Goal: Navigation & Orientation: Find specific page/section

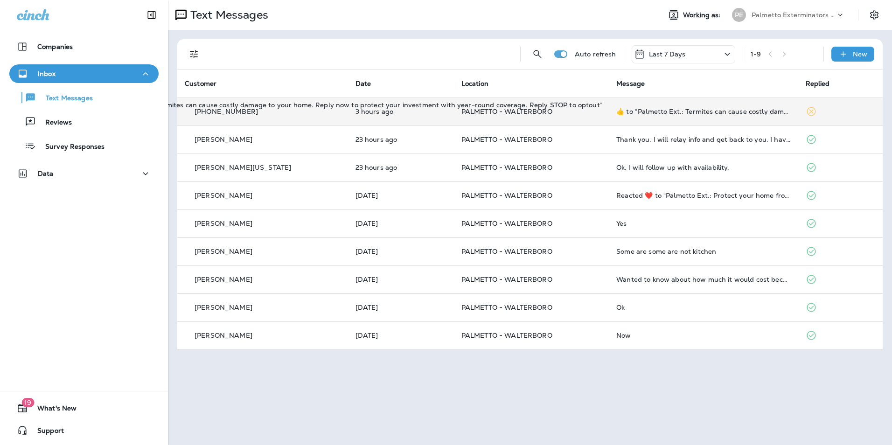
click at [717, 110] on div "​👍​ to “ Palmetto Ext.: Termites can cause costly damage to your home. Reply no…" at bounding box center [703, 111] width 174 height 7
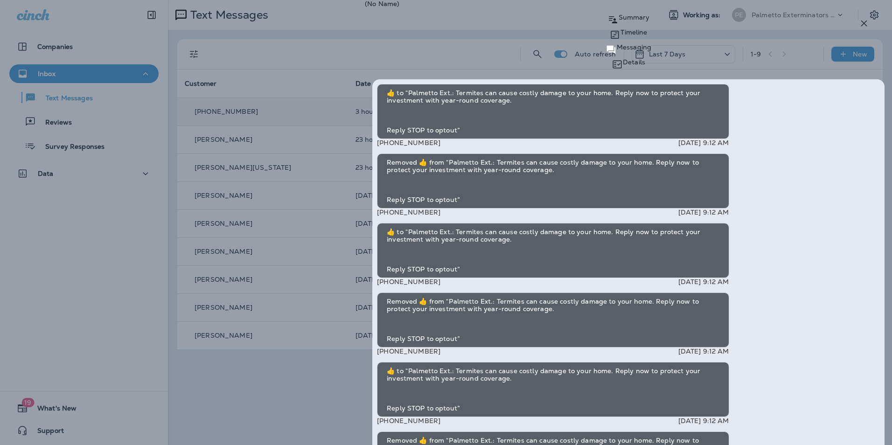
click at [861, 26] on icon "button" at bounding box center [864, 24] width 6 height 6
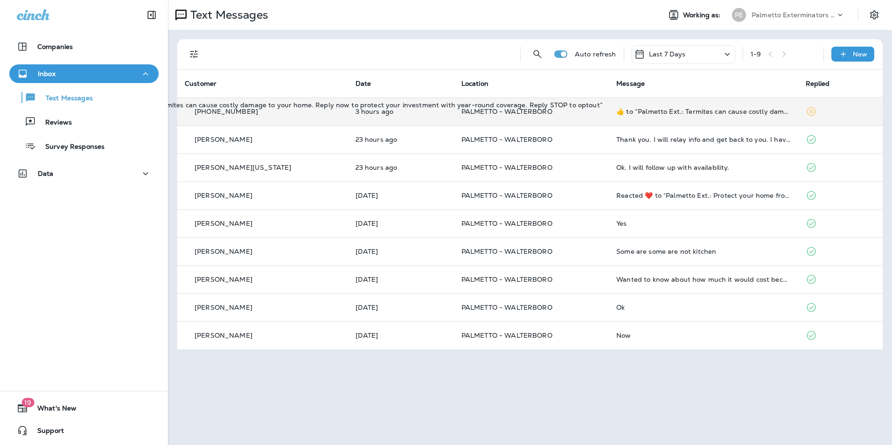
click at [696, 113] on div "​👍​ to “ Palmetto Ext.: Termites can cause costly damage to your home. Reply no…" at bounding box center [703, 111] width 174 height 7
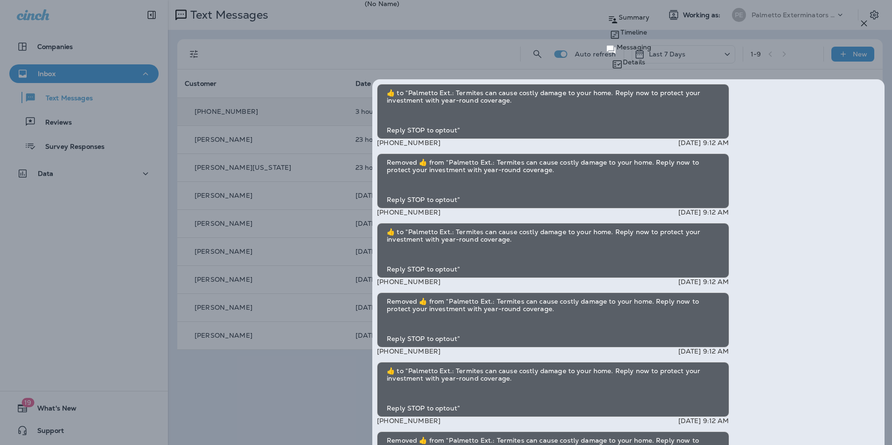
click at [625, 27] on div "Summary" at bounding box center [628, 19] width 527 height 15
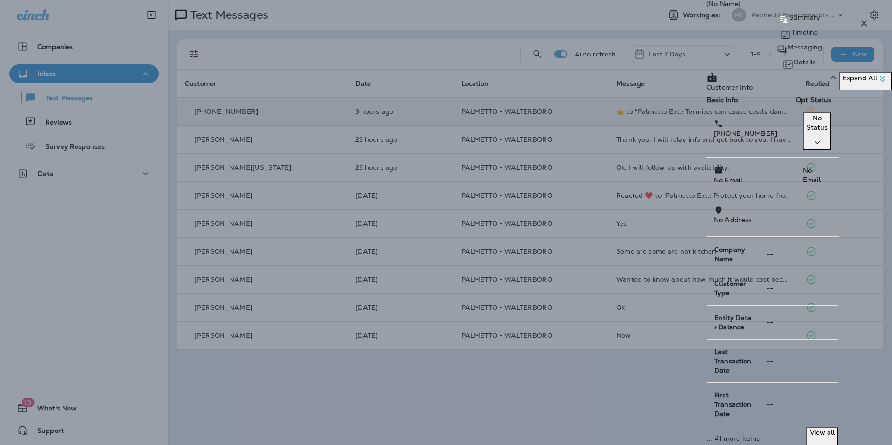
drag, startPoint x: 671, startPoint y: 140, endPoint x: 613, endPoint y: 139, distance: 57.8
click at [714, 138] on div "[PHONE_NUMBER]" at bounding box center [751, 128] width 74 height 20
copy p "[PHONE_NUMBER]"
click at [764, 44] on div "Messaging" at bounding box center [799, 49] width 186 height 15
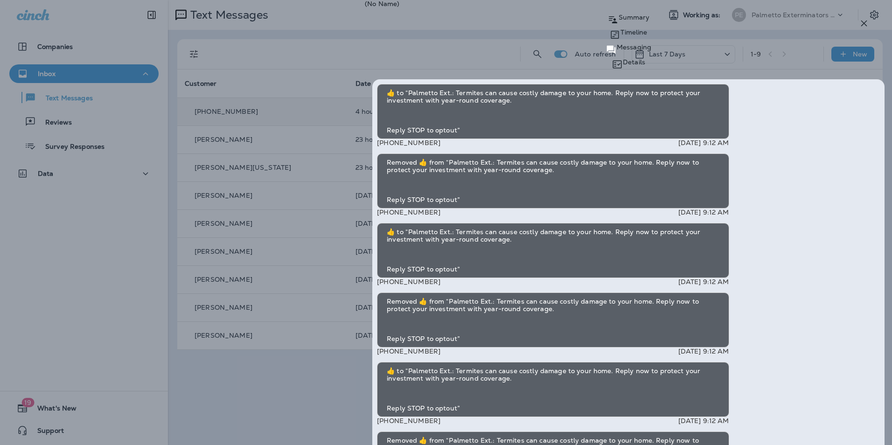
click at [865, 26] on icon "button" at bounding box center [863, 23] width 11 height 11
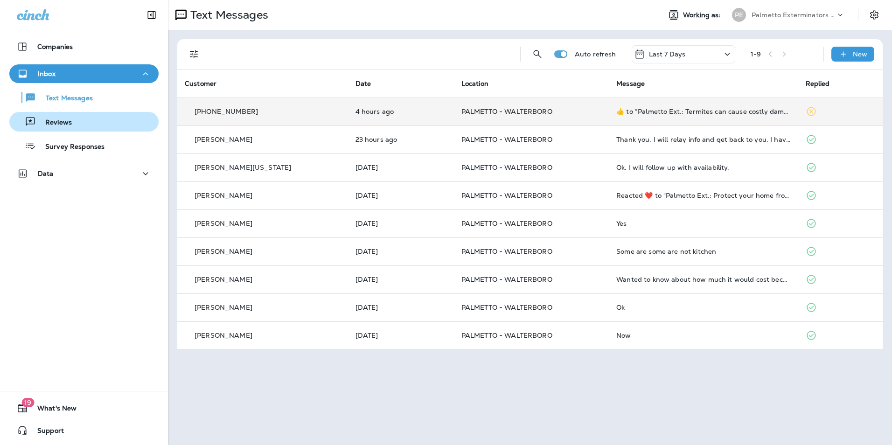
click at [104, 117] on div "Reviews" at bounding box center [84, 122] width 142 height 14
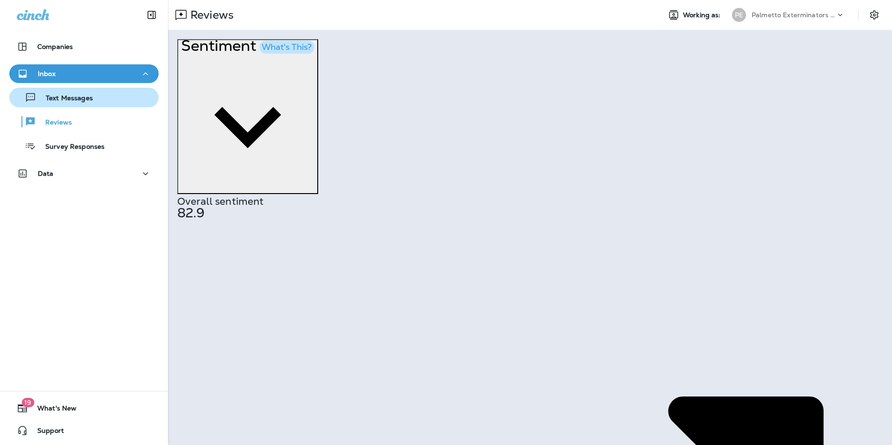
click at [103, 104] on div "Text Messages" at bounding box center [84, 97] width 142 height 14
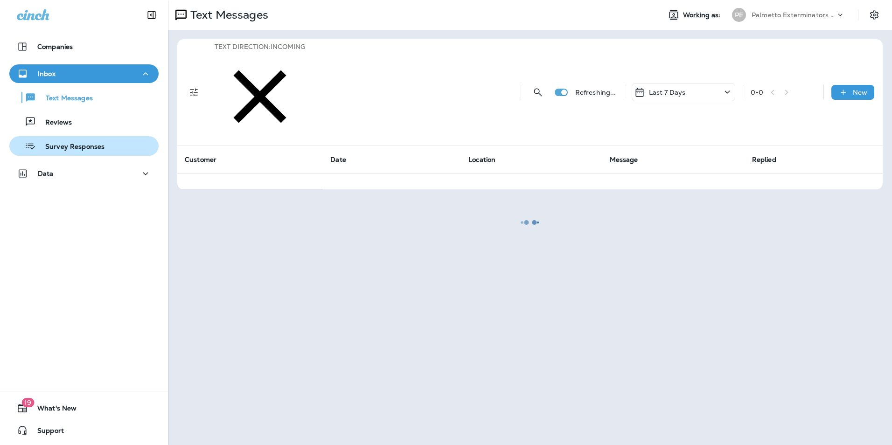
click at [102, 154] on button "Survey Responses" at bounding box center [83, 146] width 149 height 20
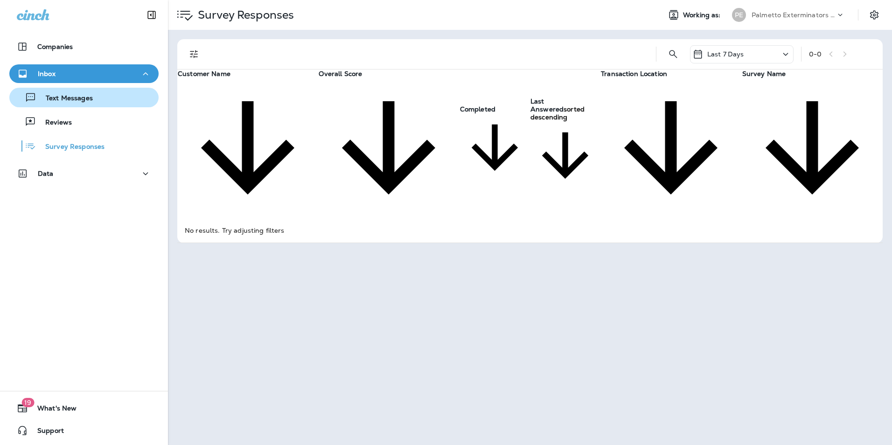
click at [108, 96] on div "Text Messages" at bounding box center [84, 97] width 142 height 14
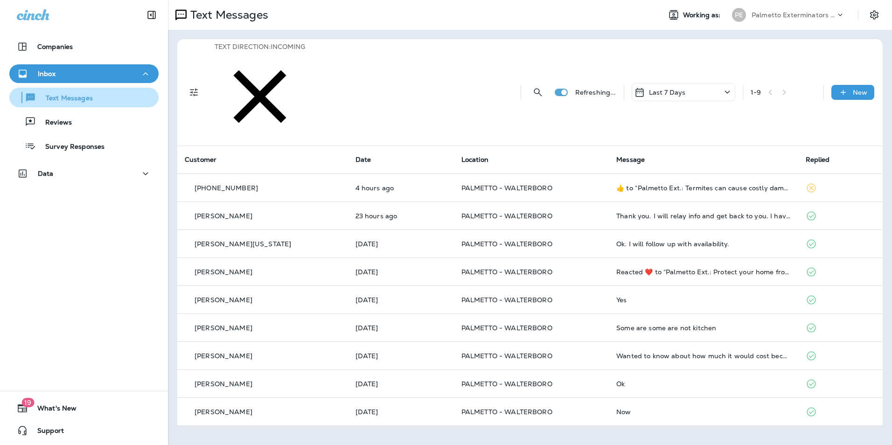
click at [125, 102] on div "Text Messages" at bounding box center [84, 97] width 142 height 14
